Goal: Task Accomplishment & Management: Manage account settings

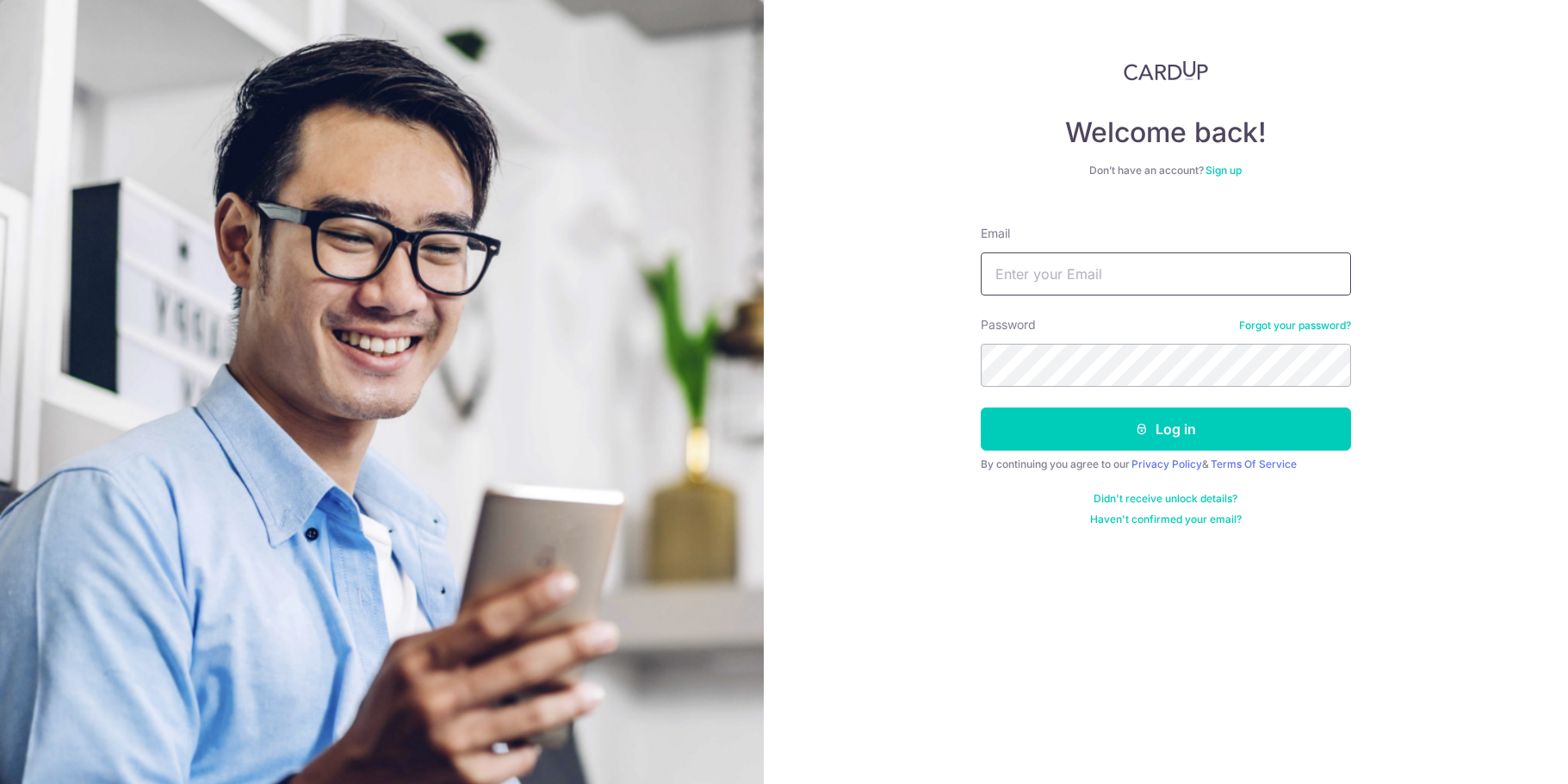
click at [1107, 273] on input "Email" at bounding box center [1166, 274] width 371 height 43
click at [921, 300] on div "Welcome back! Don’t have an account? Sign up Email Password Forgot your passwor…" at bounding box center [1166, 392] width 805 height 784
click at [1021, 267] on input "Email" at bounding box center [1166, 274] width 371 height 43
type input "[EMAIL_ADDRESS][DOMAIN_NAME]"
click at [980, 407] on button "Log in" at bounding box center [1166, 428] width 371 height 43
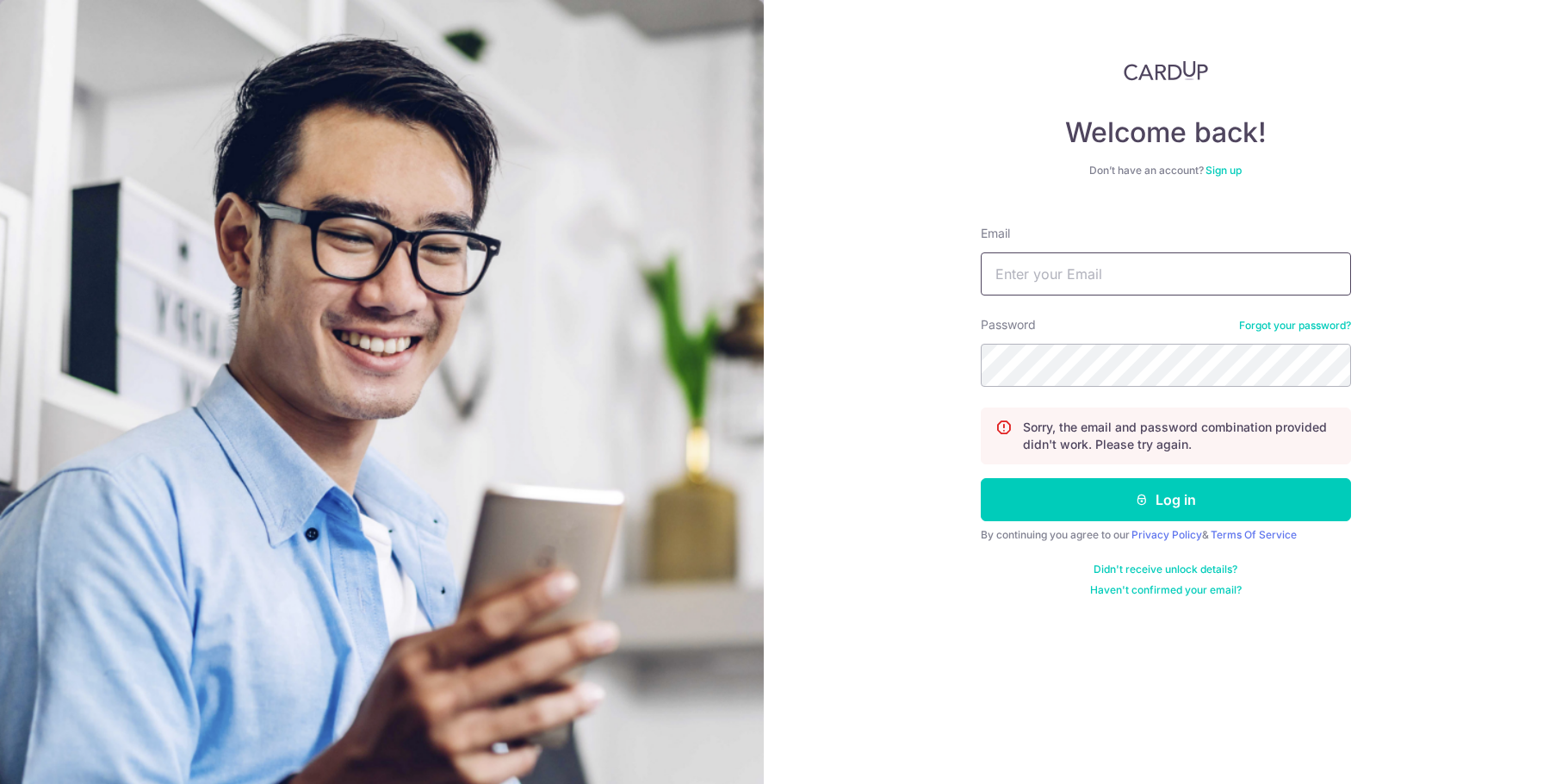
click at [1029, 270] on input "Email" at bounding box center [1166, 274] width 371 height 43
type input "[EMAIL_ADDRESS][DOMAIN_NAME]"
click at [980, 478] on button "Log in" at bounding box center [1166, 499] width 371 height 43
click at [1011, 289] on input "Email" at bounding box center [1166, 274] width 371 height 43
type input "[EMAIL_ADDRESS][DOMAIN_NAME]"
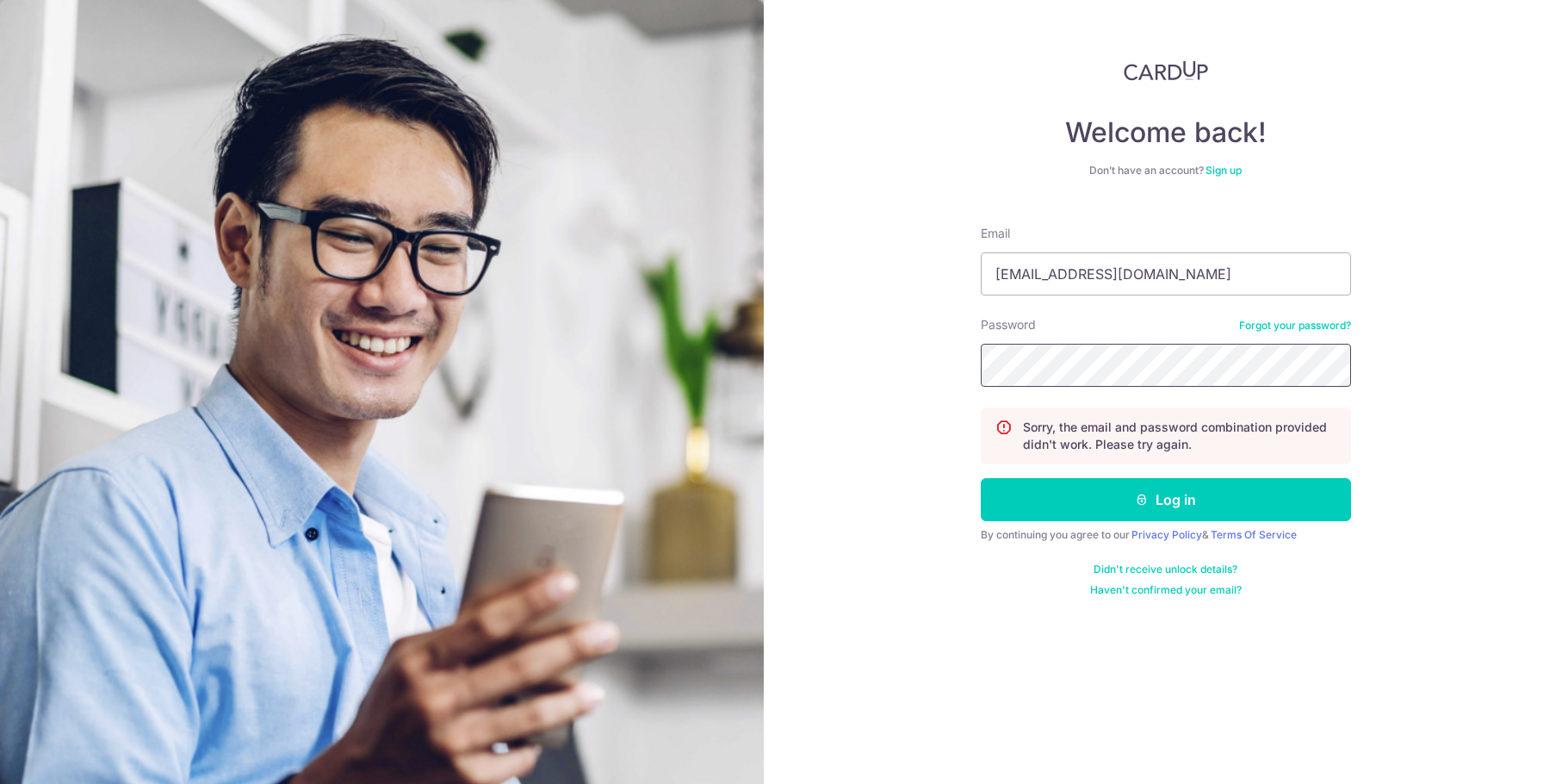
click at [980, 478] on button "Log in" at bounding box center [1166, 499] width 371 height 43
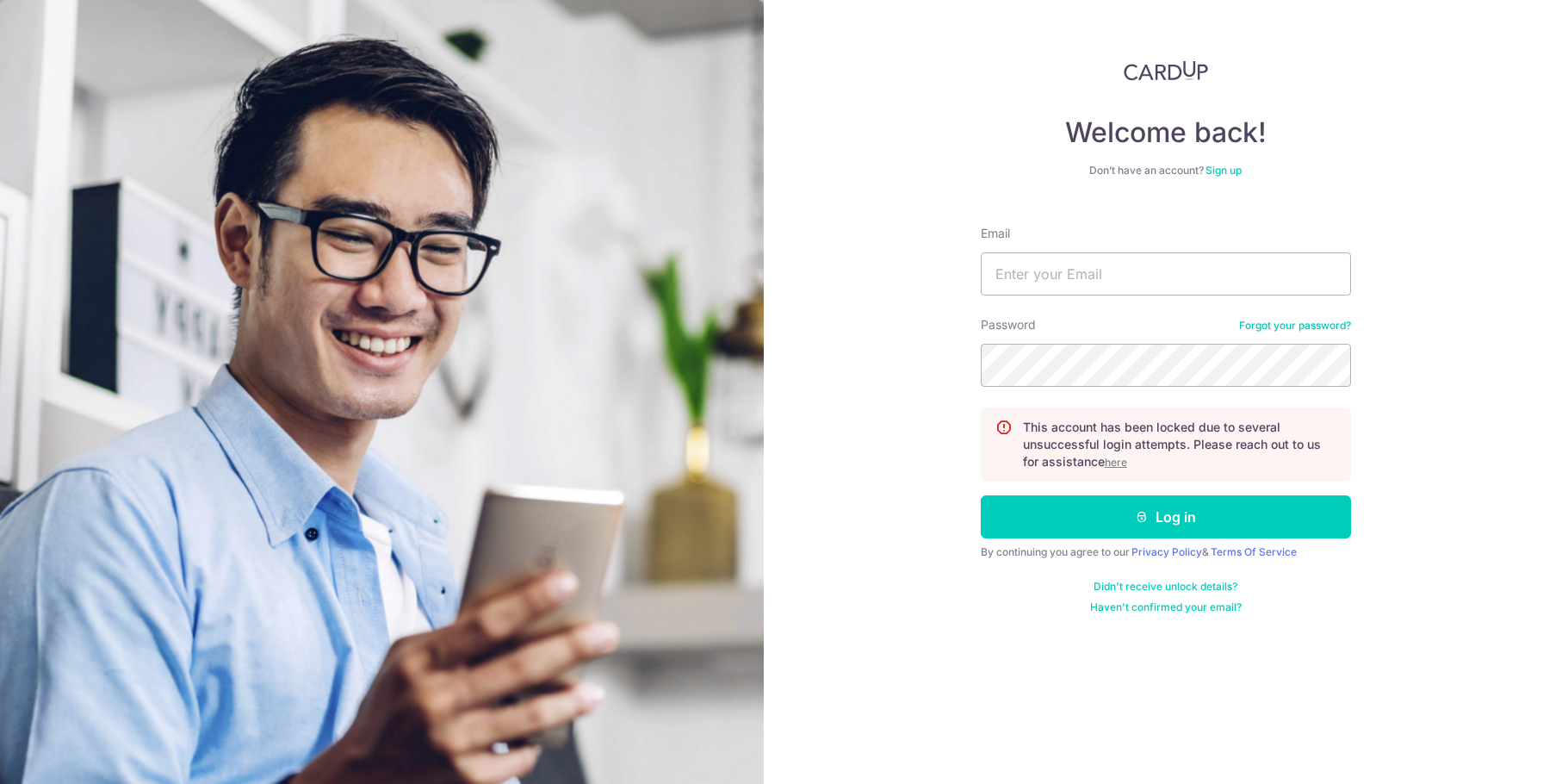
click at [1117, 461] on u "here" at bounding box center [1115, 462] width 22 height 13
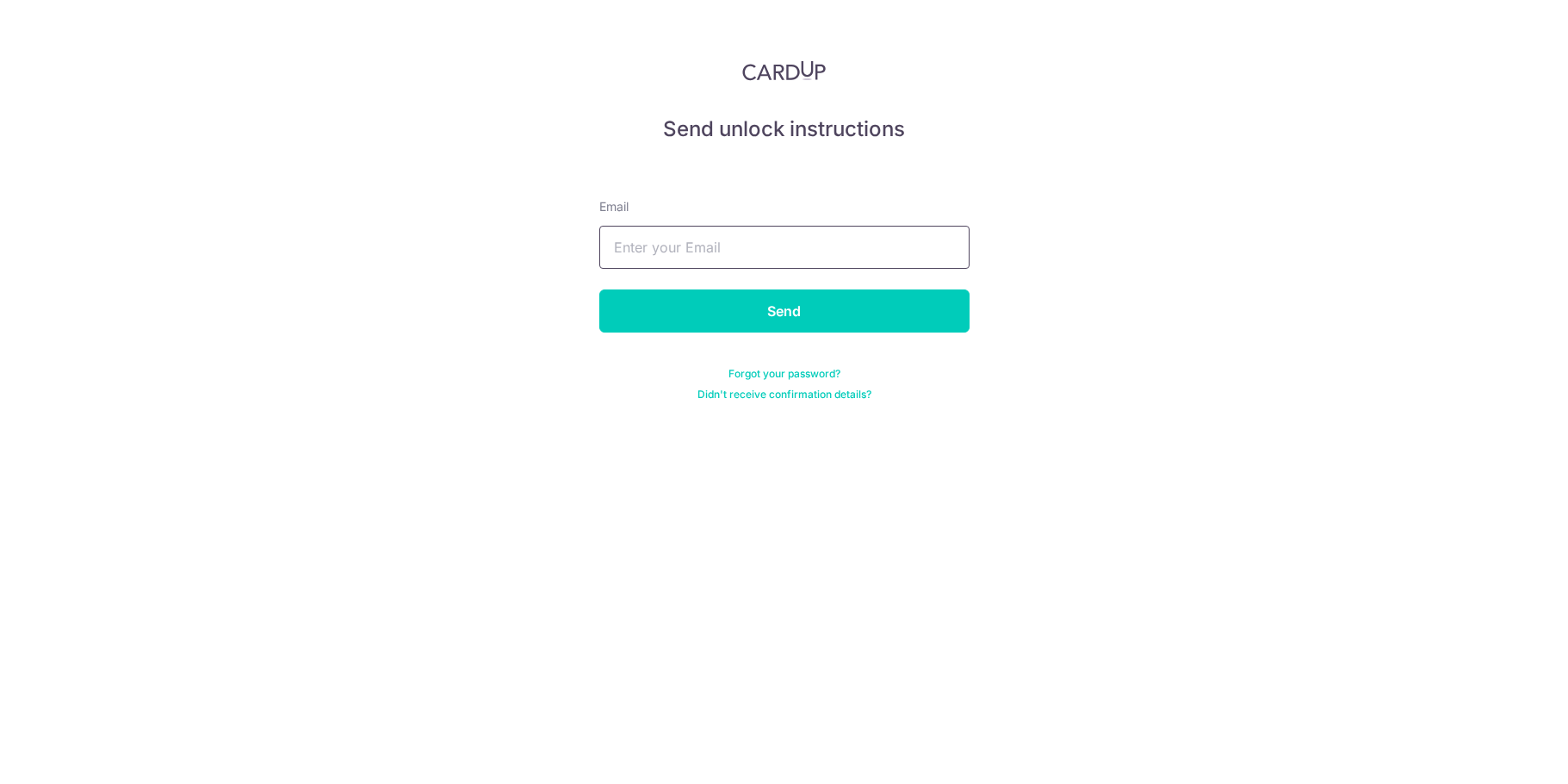
click at [894, 244] on input "text" at bounding box center [784, 247] width 371 height 43
type input "[EMAIL_ADDRESS][DOMAIN_NAME]"
click at [753, 318] on input "Send" at bounding box center [784, 310] width 371 height 43
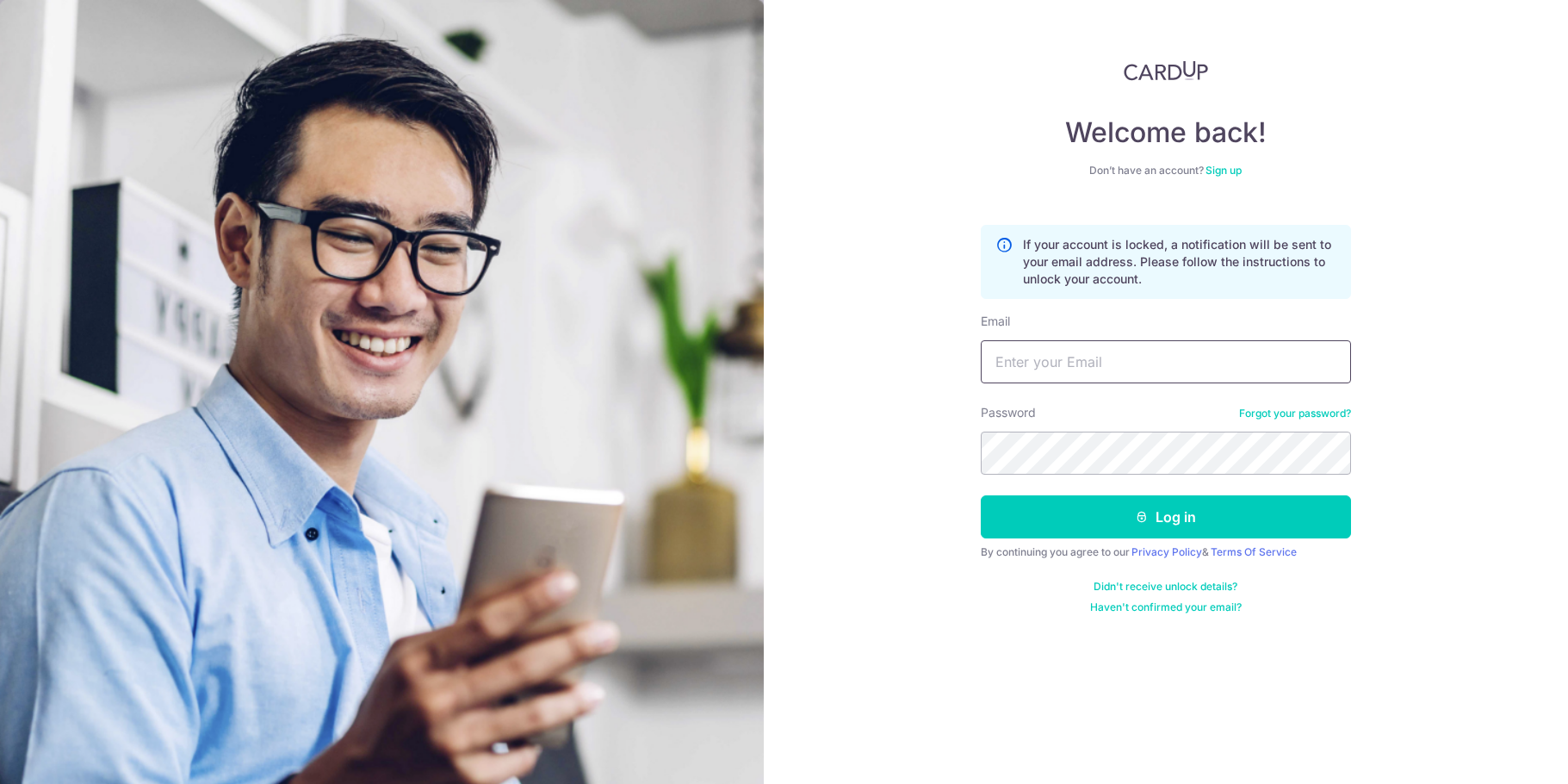
click at [1035, 344] on input "Email" at bounding box center [1166, 362] width 371 height 43
type input "[EMAIL_ADDRESS][DOMAIN_NAME]"
click at [980, 496] on button "Log in" at bounding box center [1166, 517] width 371 height 43
